Goal: Task Accomplishment & Management: Manage account settings

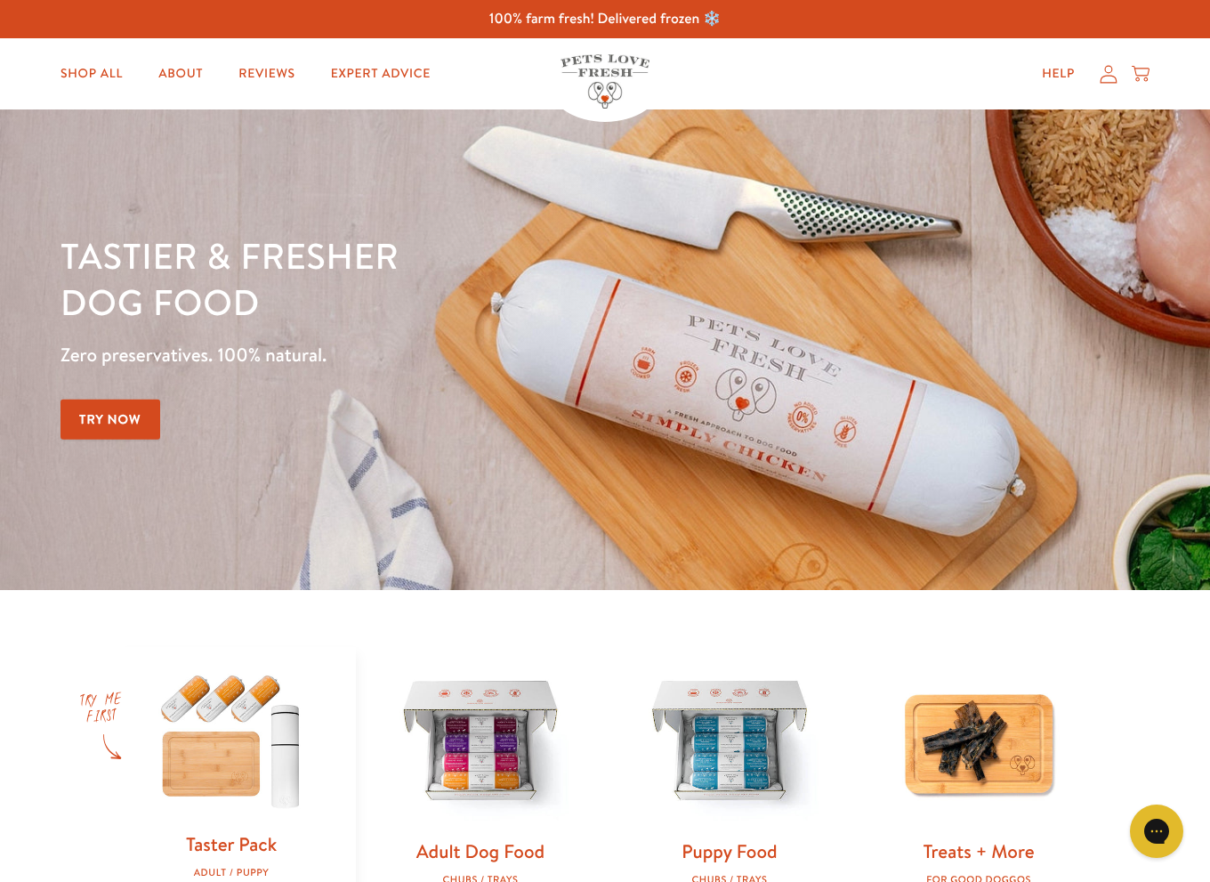
click at [1103, 67] on icon at bounding box center [1109, 74] width 18 height 19
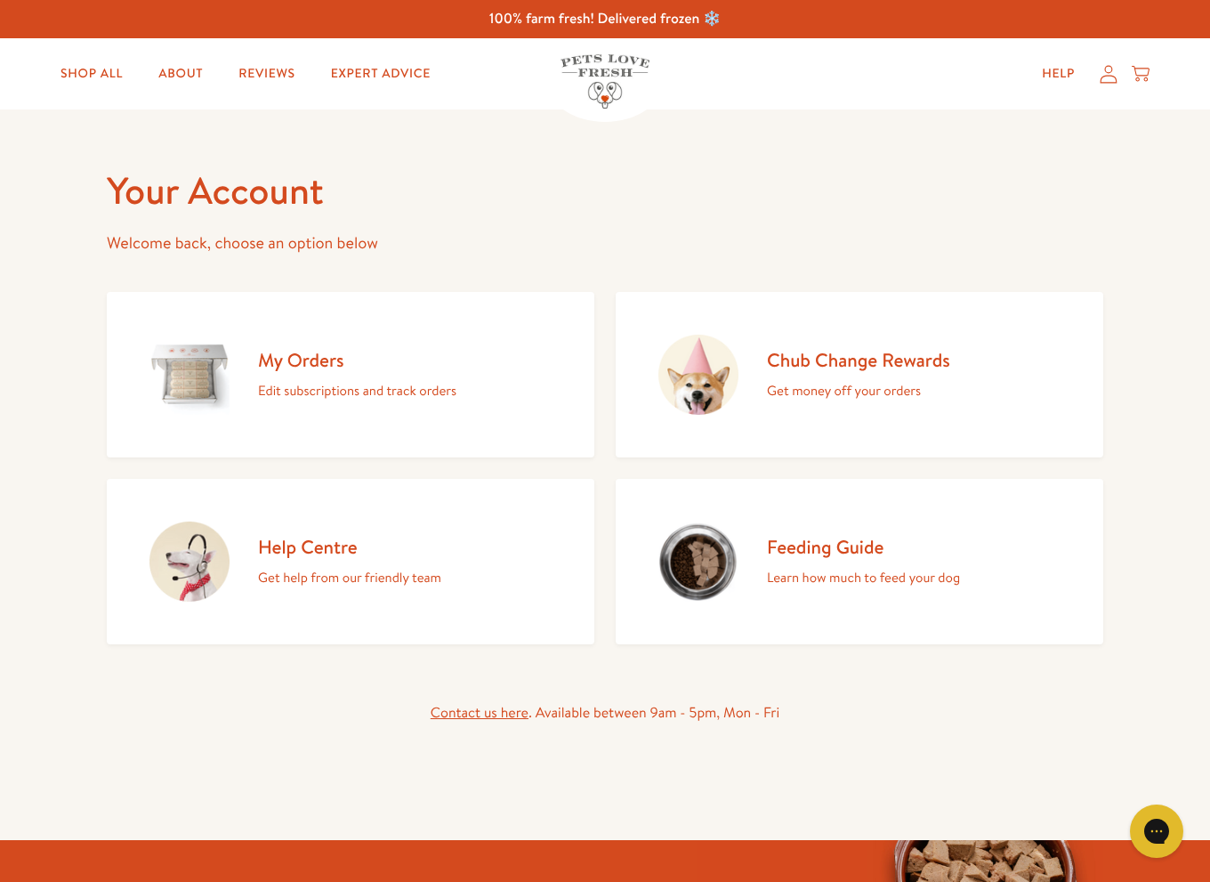
click at [320, 397] on p "Edit subscriptions and track orders" at bounding box center [357, 390] width 198 height 23
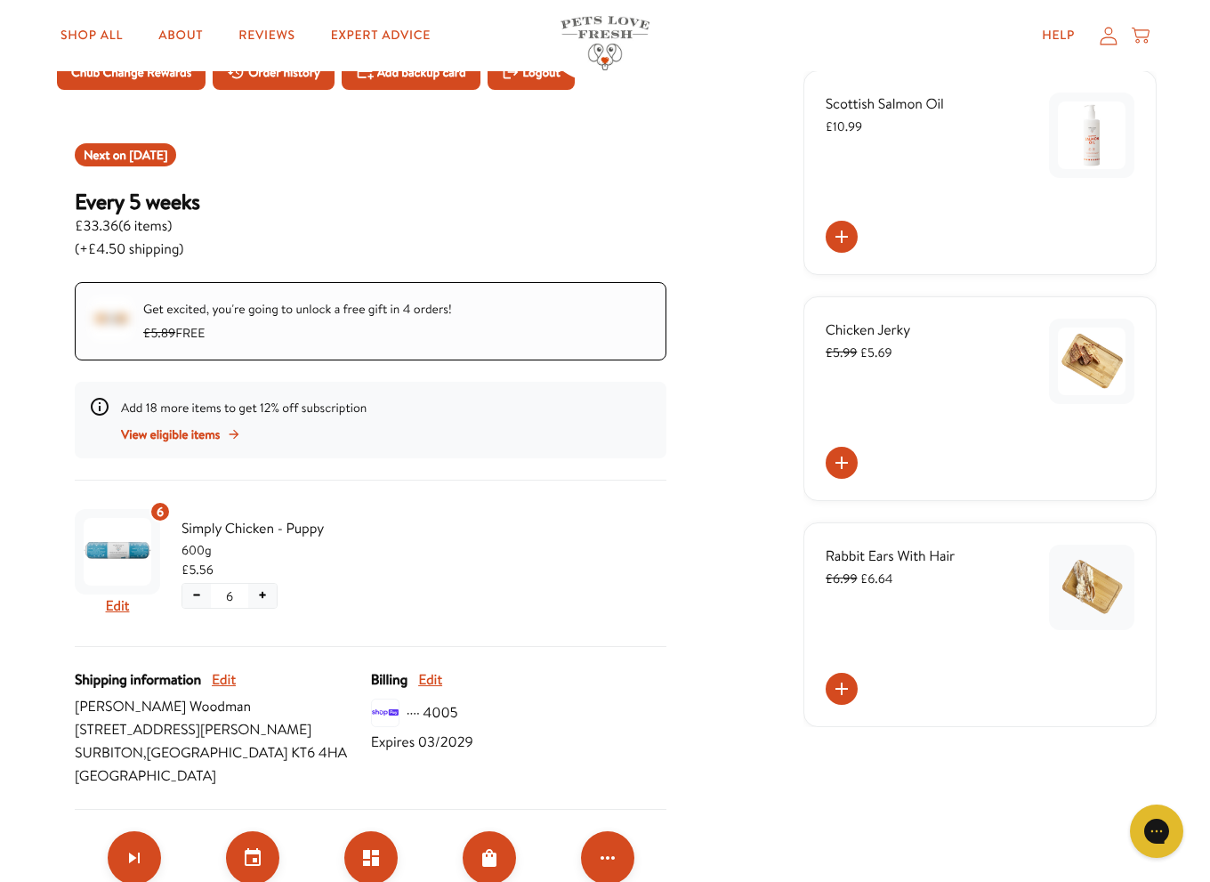
scroll to position [178, 0]
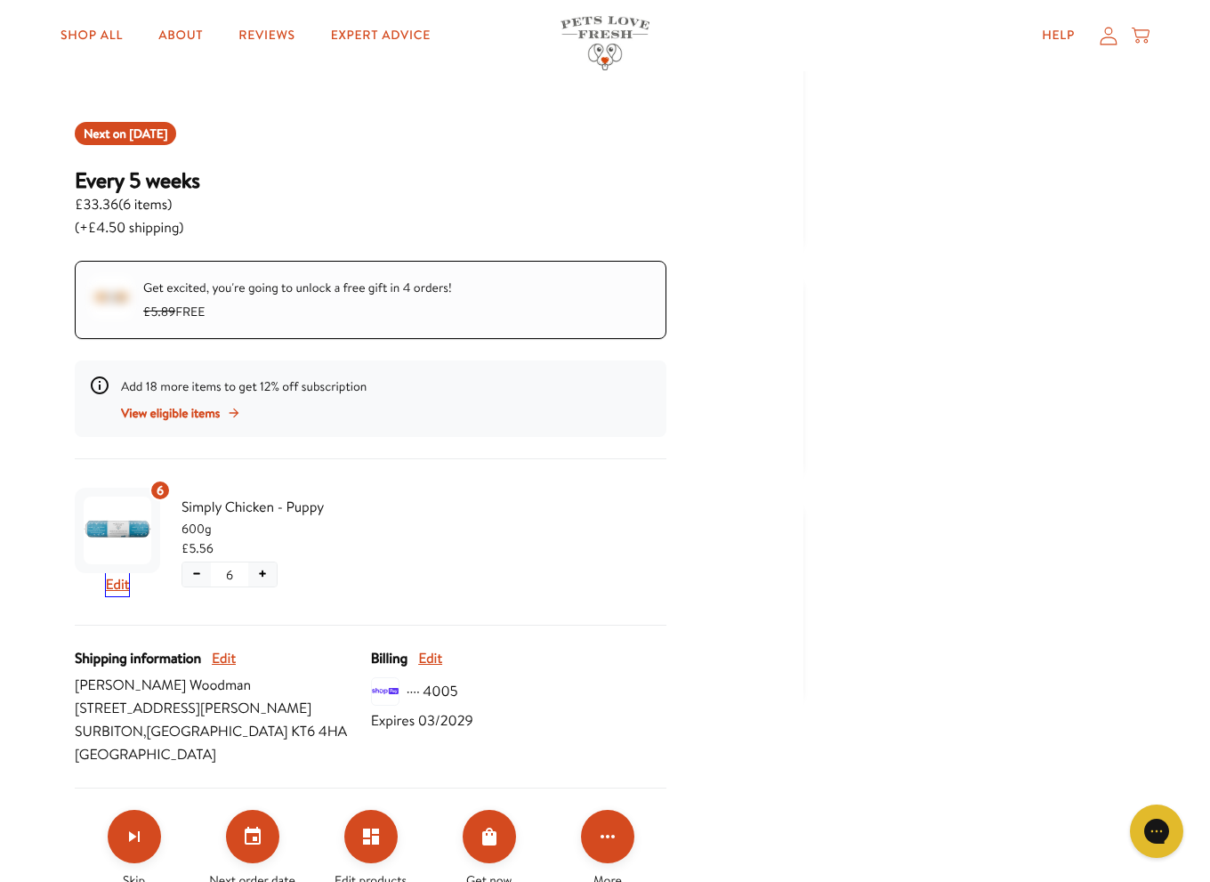
click at [120, 586] on button "Edit" at bounding box center [118, 584] width 24 height 23
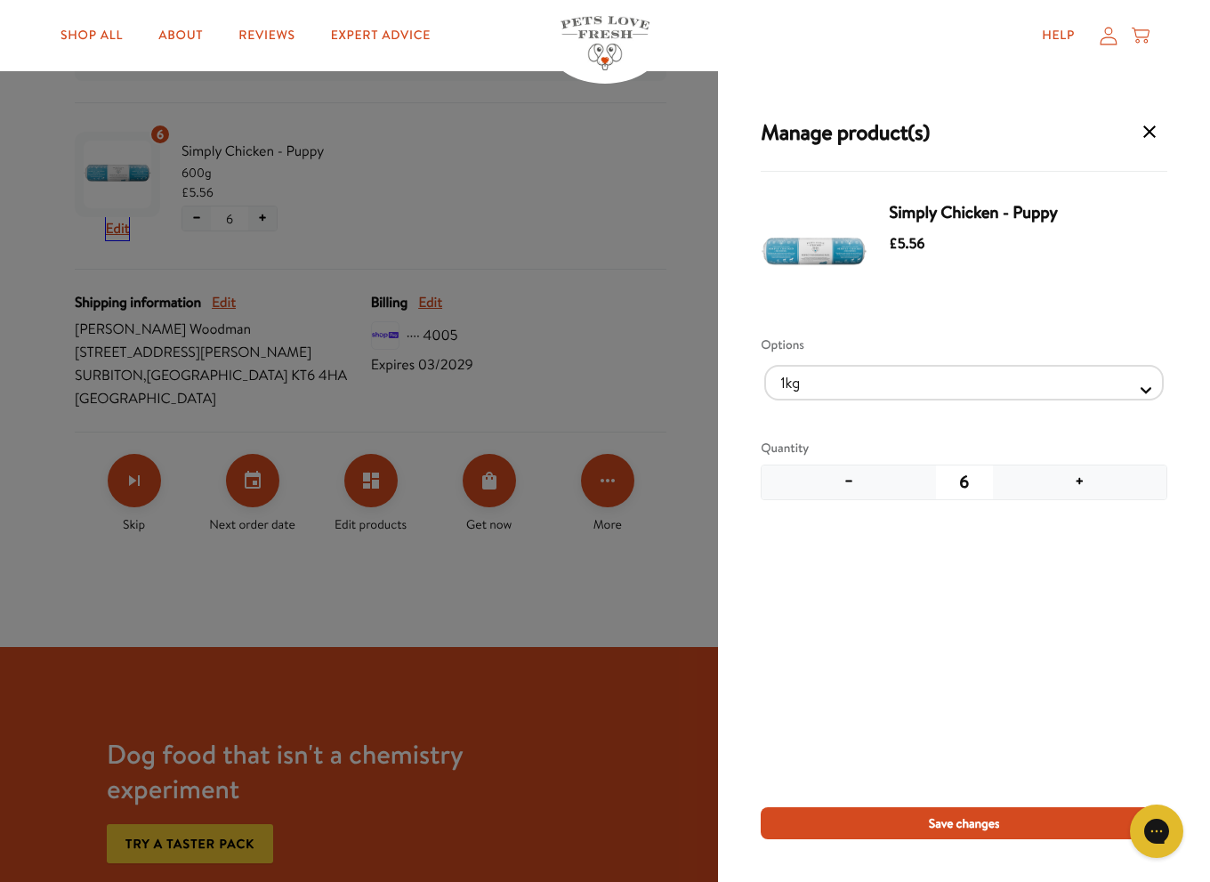
scroll to position [267, 0]
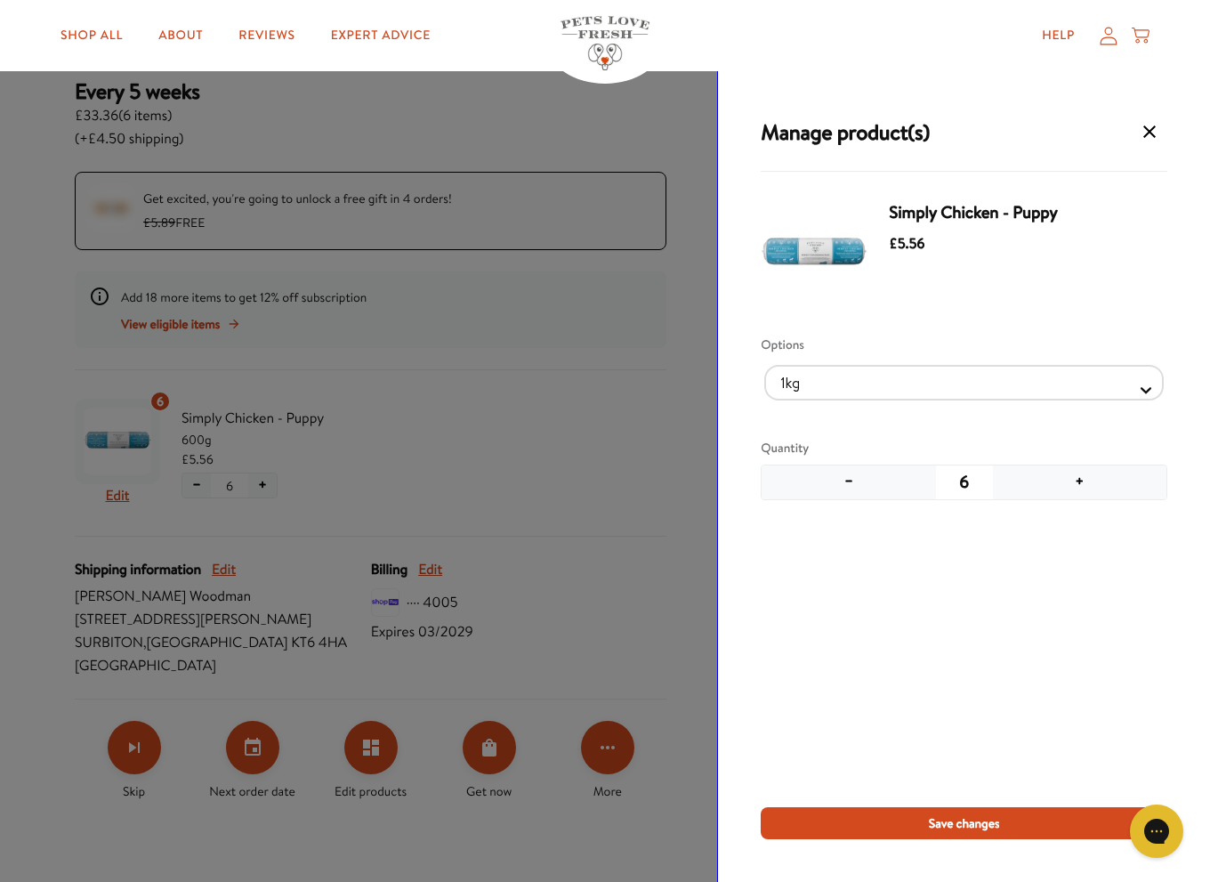
click at [848, 691] on div "Simply Chicken - Puppy £5.56 Options 1kg 600g Quantity − 6 +" at bounding box center [964, 500] width 407 height 614
click at [1152, 135] on icon "Manage products for subscription" at bounding box center [1149, 131] width 21 height 21
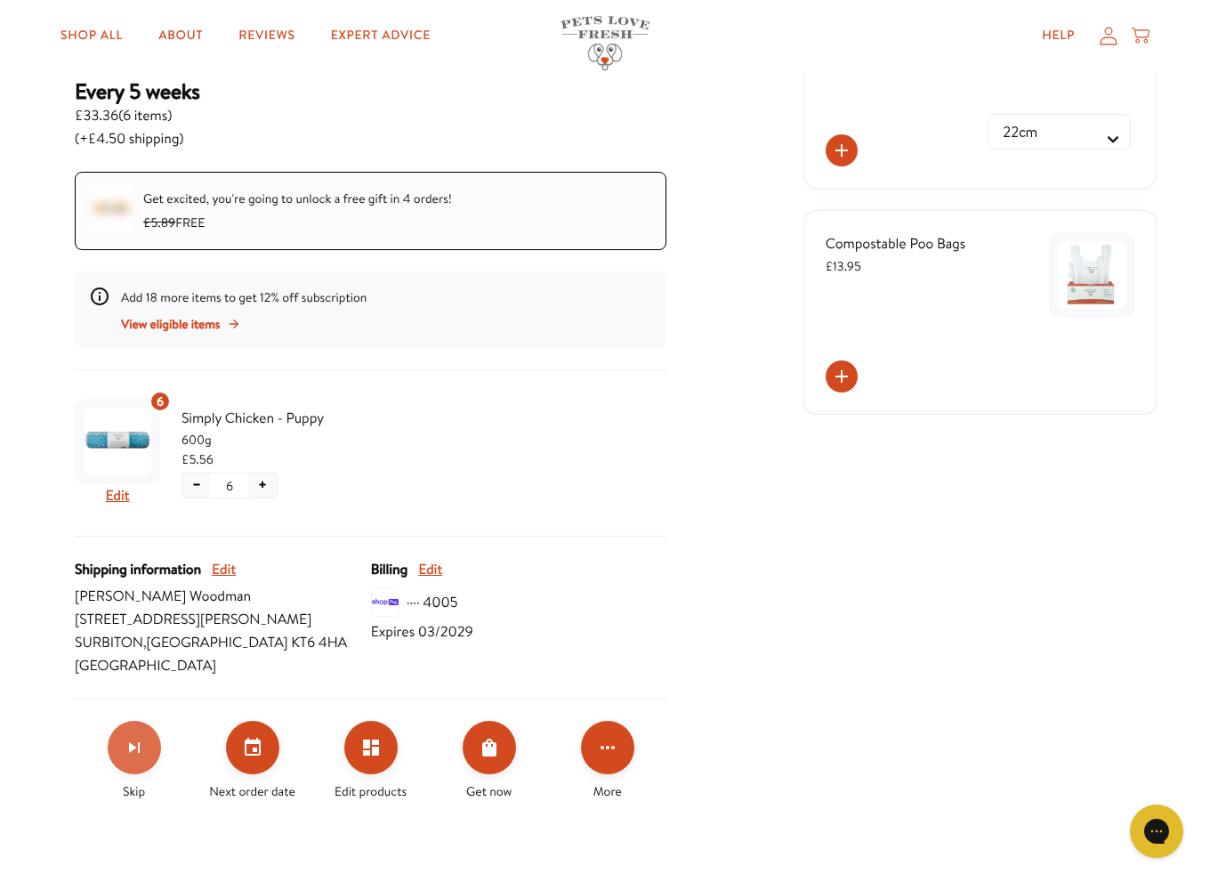
click at [125, 743] on icon "Skip subscription" at bounding box center [134, 747] width 21 height 21
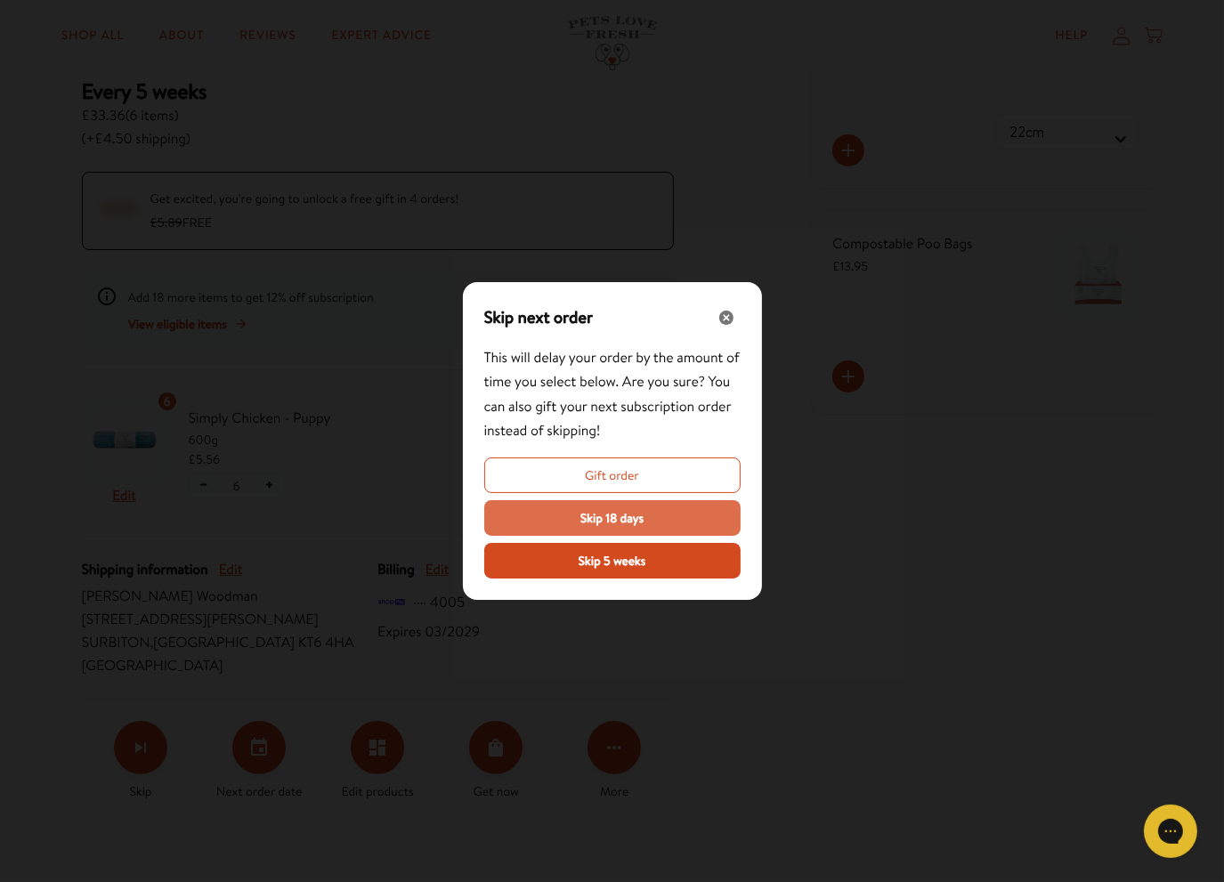
click at [618, 518] on span "Skip 18 days" at bounding box center [611, 518] width 63 height 20
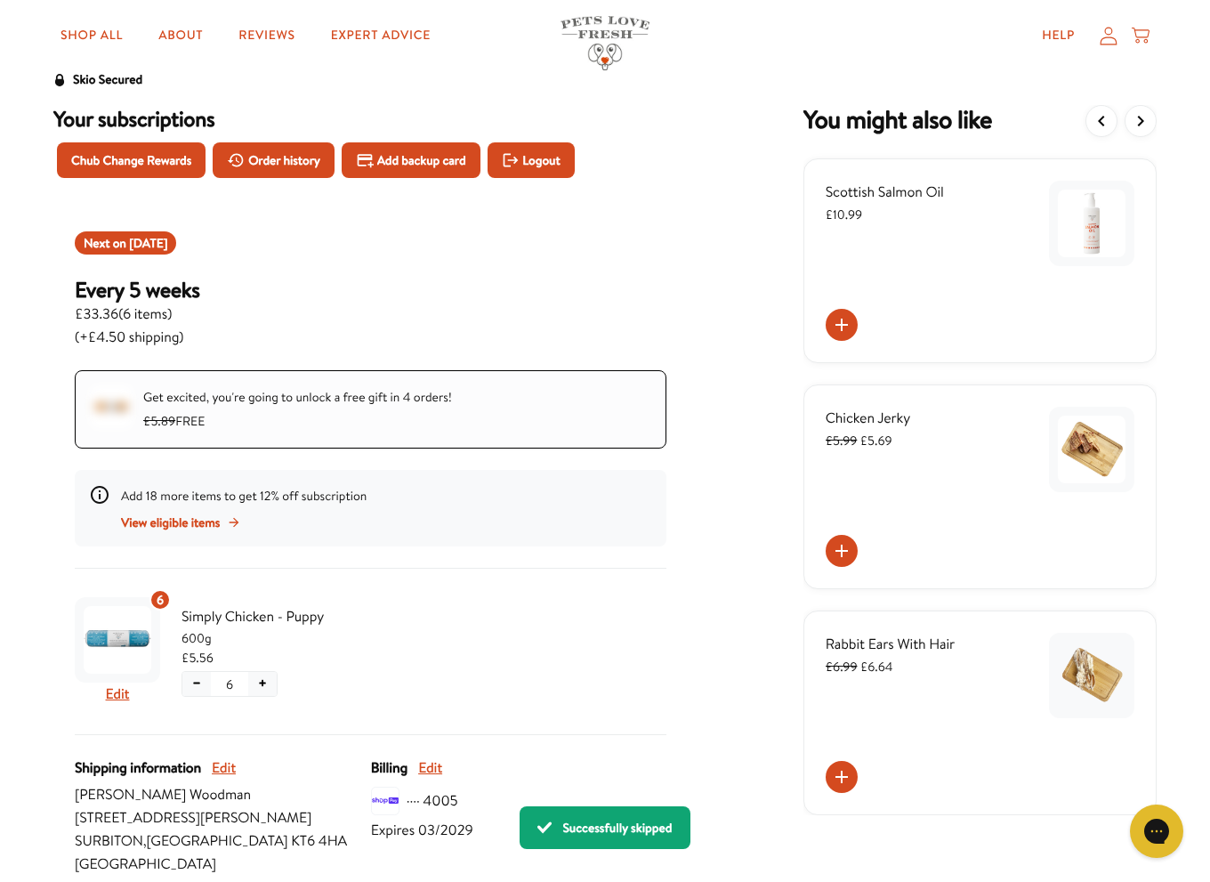
scroll to position [0, 0]
